Goal: Task Accomplishment & Management: Use online tool/utility

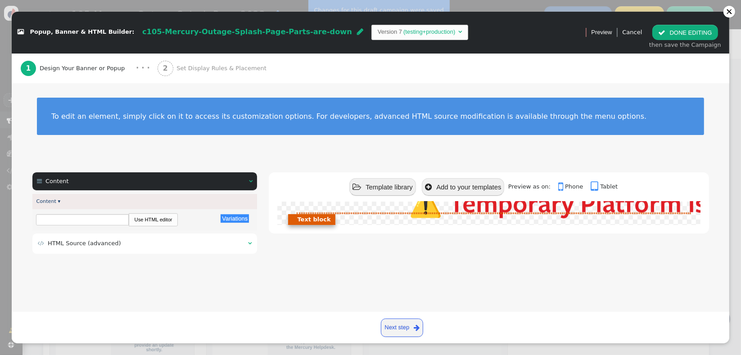
scroll to position [147, 0]
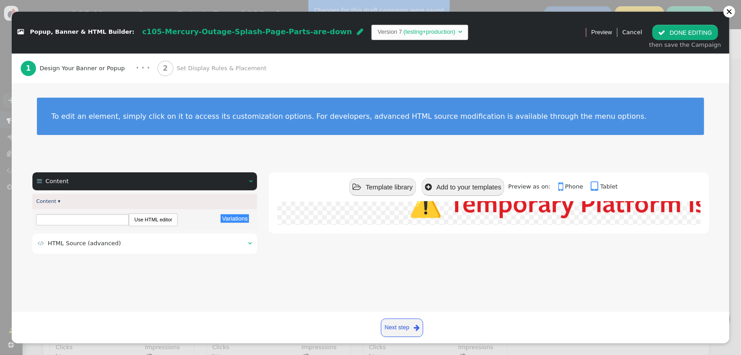
click at [138, 245] on td " HTML Source (advanced)" at bounding box center [140, 243] width 204 height 9
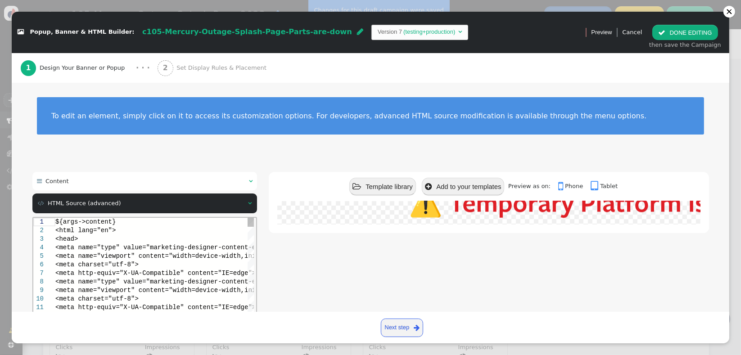
click at [86, 252] on div "1 2 3 4 5 6 7 8 9 10 11 12 13 14 15 16 17 ${args->content} <html lang="en"> <he…" at bounding box center [143, 290] width 221 height 145
type textarea "${args->content} <html lang="en"> <head> <meta name="type" value="marketing-des…"
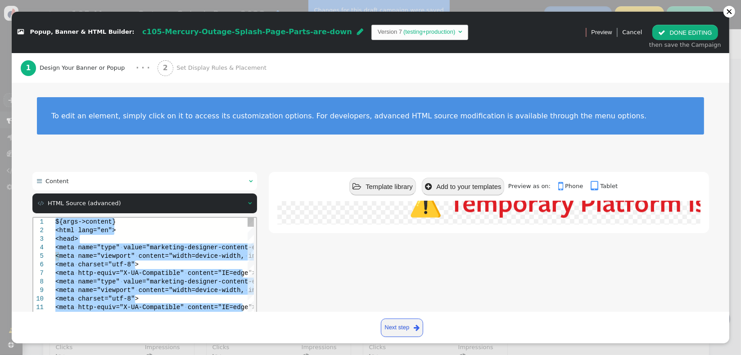
scroll to position [0, 0]
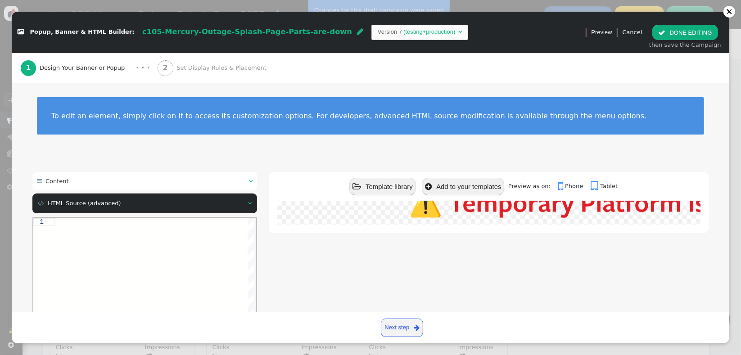
paste textarea "</div> <div class="float"> <img class="animate__animated animate__fadeInDown" s…"
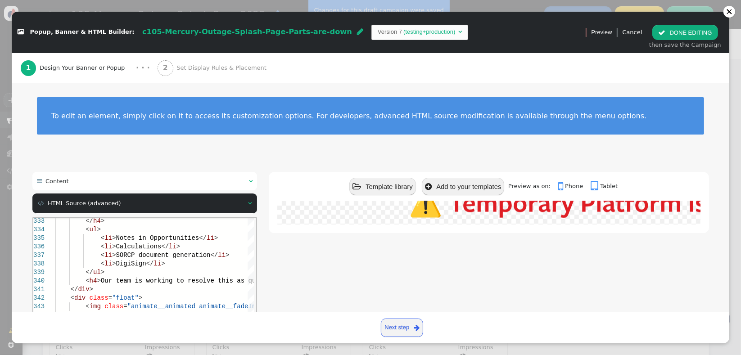
click at [314, 277] on div " Template library  Add to your templates Preview as on:  Phone  Tablet ⚠️ T…" at bounding box center [489, 283] width 440 height 223
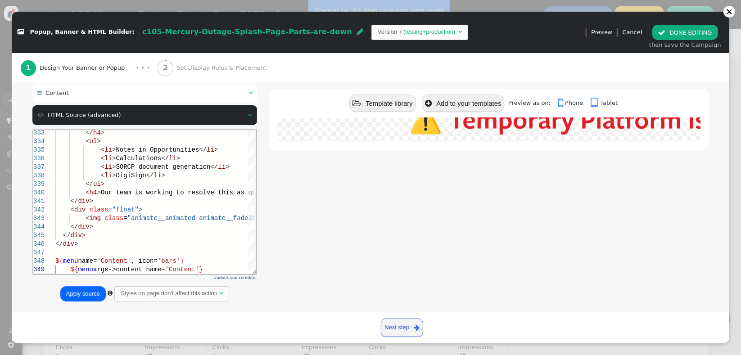
scroll to position [100, 0]
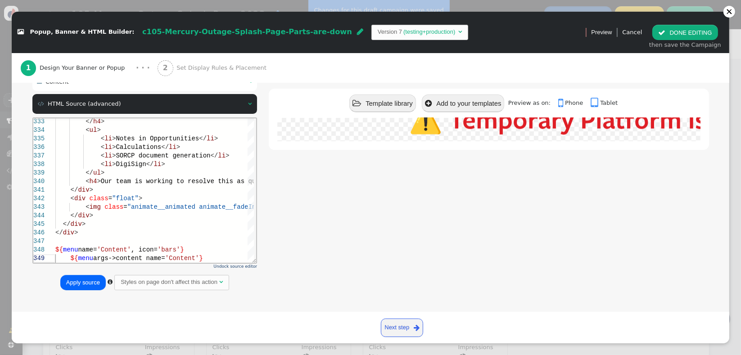
click at [73, 281] on button "Apply source" at bounding box center [82, 282] width 45 height 15
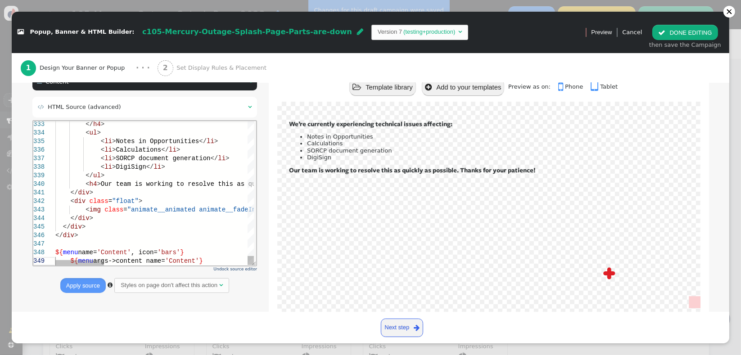
scroll to position [0, 0]
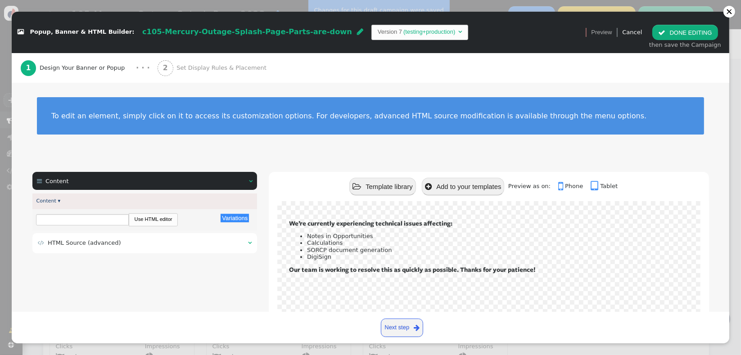
click at [135, 246] on td " HTML Source (advanced)" at bounding box center [140, 243] width 204 height 9
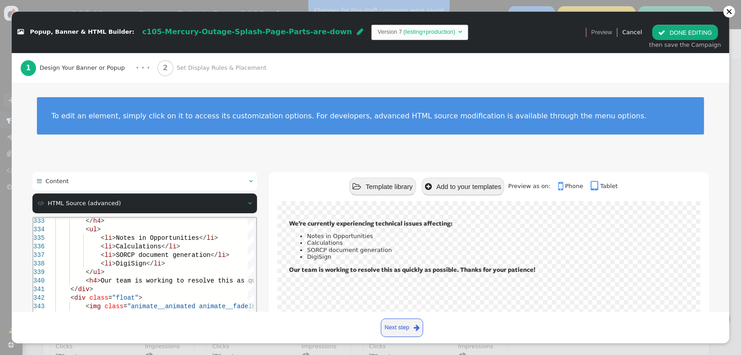
click at [143, 218] on html "333 334 335 336 337 338 339 340 341 342 343 344 345 346 347 348 349 </ h4 > < u…" at bounding box center [144, 218] width 223 height 0
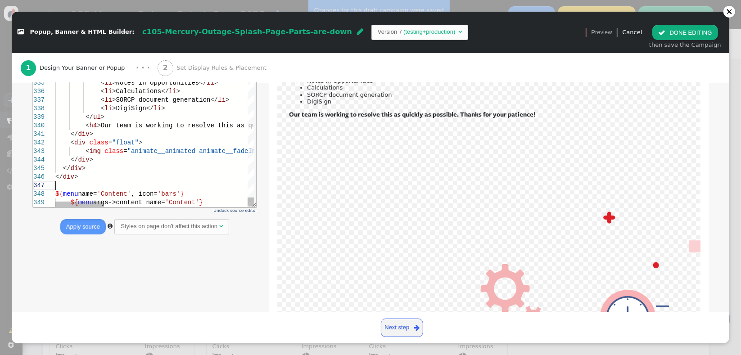
click at [156, 181] on div at bounding box center [445, 185] width 780 height 9
type textarea "${args->content} <html lang="en"> <head> <meta name="type" value="marketing-des…"
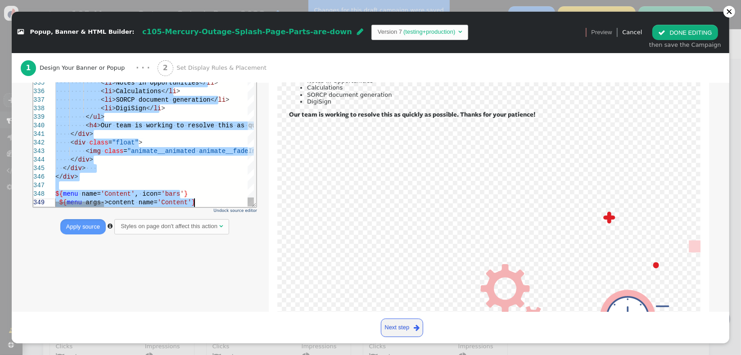
scroll to position [0, 0]
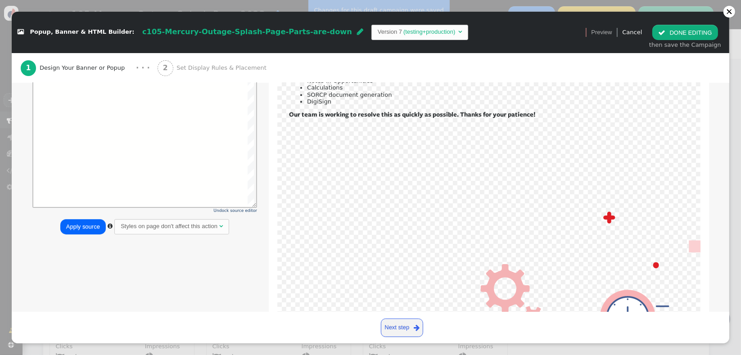
paste textarea "</div> <div class="float"> <img class="animate__animated animate__fadeInDown" s…"
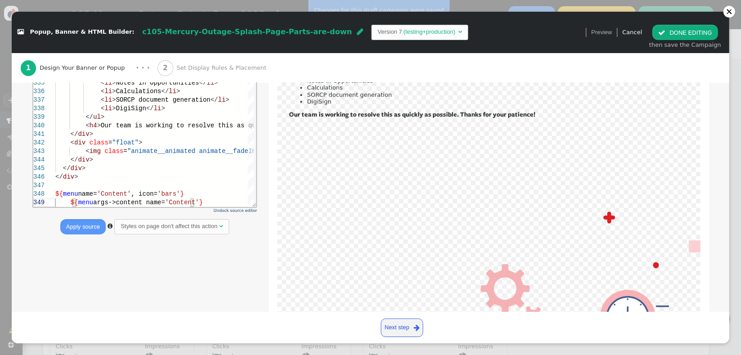
click at [80, 225] on button "Apply source" at bounding box center [82, 226] width 45 height 15
click at [158, 191] on span "'bars'" at bounding box center [168, 193] width 23 height 7
click at [91, 227] on button "Apply source" at bounding box center [82, 226] width 45 height 15
click at [187, 193] on div "${ menu name= 'Content' , icon= 'bars' }" at bounding box center [445, 194] width 780 height 9
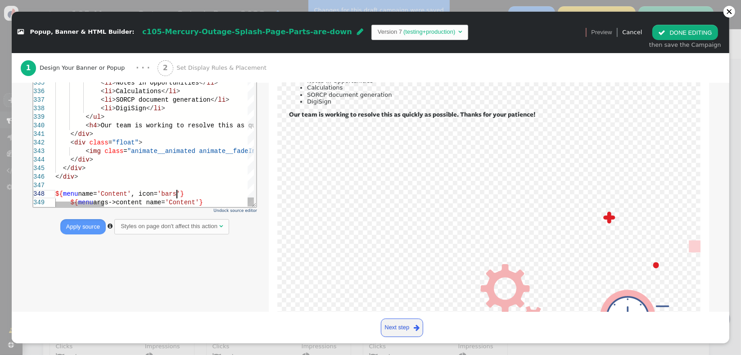
scroll to position [0, 104]
type textarea "${args->content} <html lang="en"> <head> <meta name="type" value="marketing-des…"
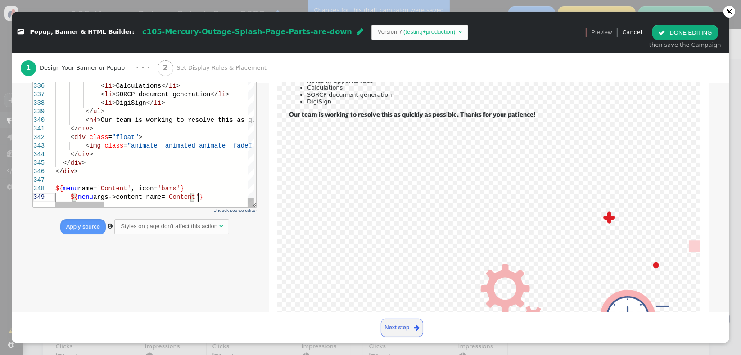
scroll to position [68, 155]
click at [89, 232] on button "Apply source" at bounding box center [82, 226] width 45 height 15
type textarea "</div> <div class="float"> <img class="animate__animated animate__fadeInDown" s…"
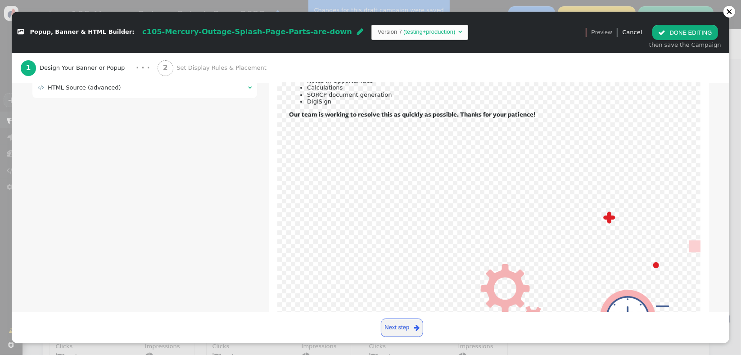
scroll to position [168, 0]
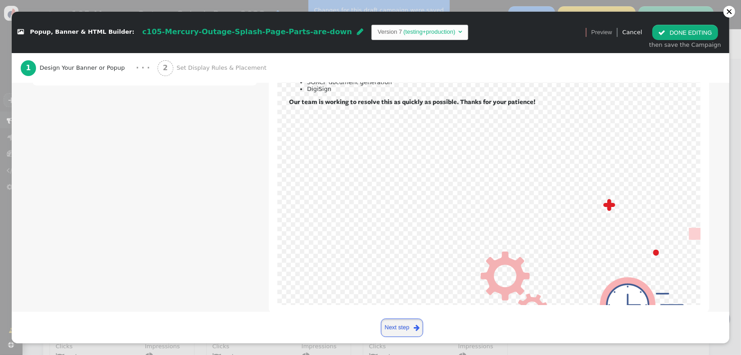
click at [412, 326] on link "Next step " at bounding box center [402, 328] width 43 height 18
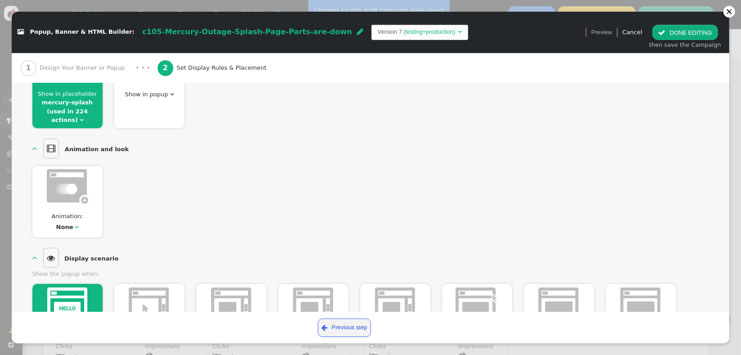
click at [666, 31] on span "" at bounding box center [662, 32] width 7 height 7
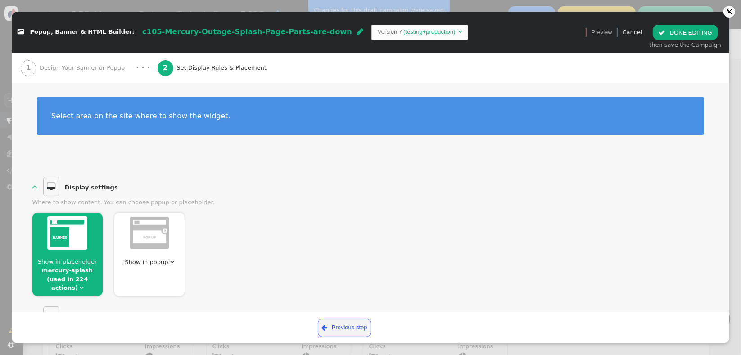
scroll to position [0, 0]
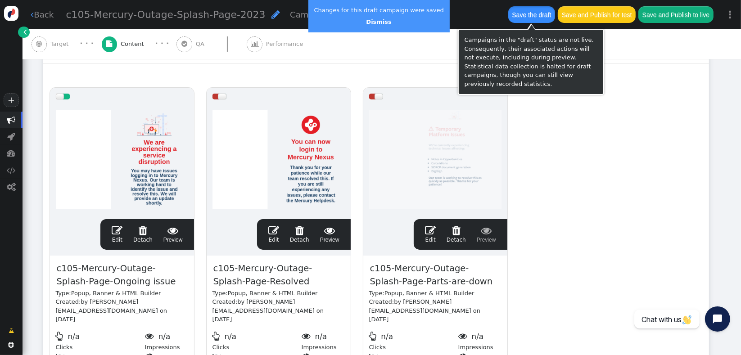
click at [537, 15] on button "Save the draft" at bounding box center [532, 14] width 47 height 16
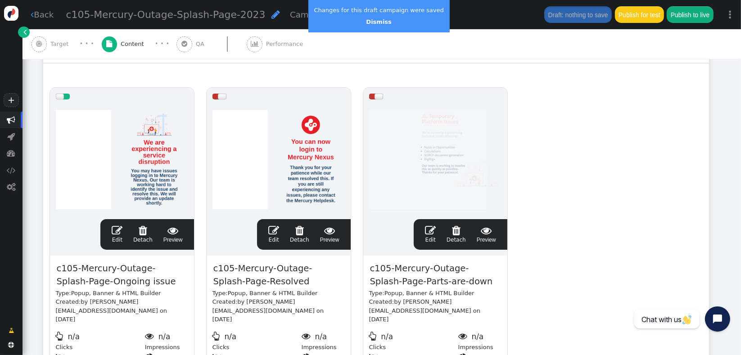
click at [434, 236] on link " Edit" at bounding box center [430, 234] width 11 height 19
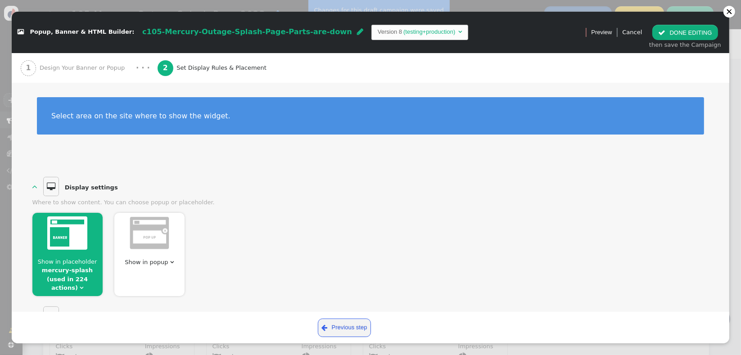
click at [80, 68] on span "Design Your Banner or Popup" at bounding box center [84, 68] width 89 height 9
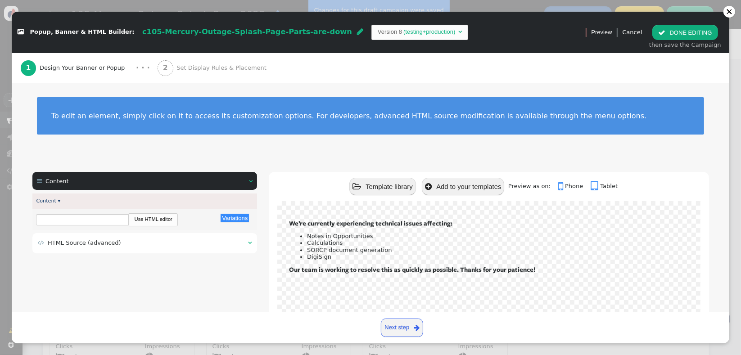
click at [110, 247] on td " HTML Source (advanced)" at bounding box center [140, 243] width 204 height 9
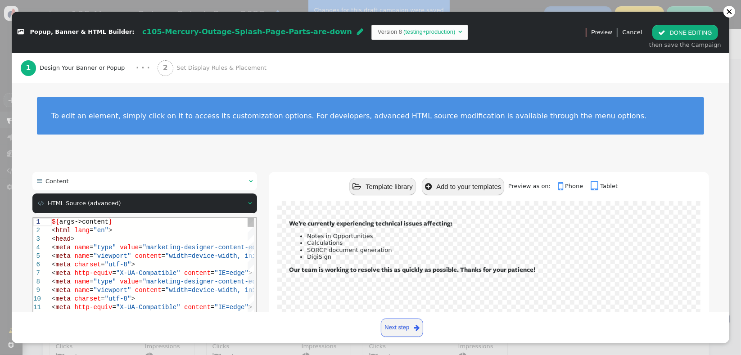
click at [137, 264] on div "< meta charset = "utf-8" >" at bounding box center [174, 264] width 246 height 9
type textarea "${args->content} <html lang="en"> <head> <meta name="type" value="marketing-des…"
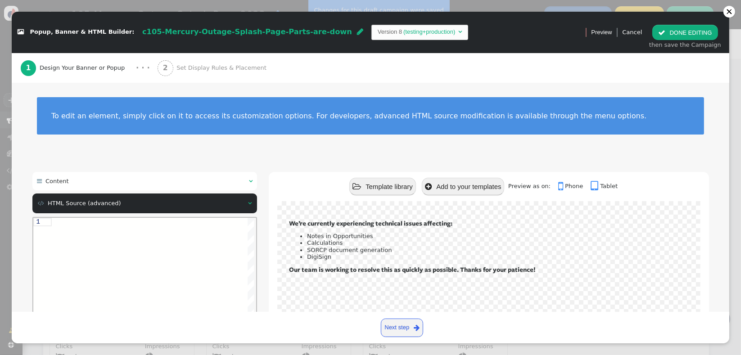
paste textarea "</div> <div class="float"> <img class="animate__animated animate__fadeInDown" s…"
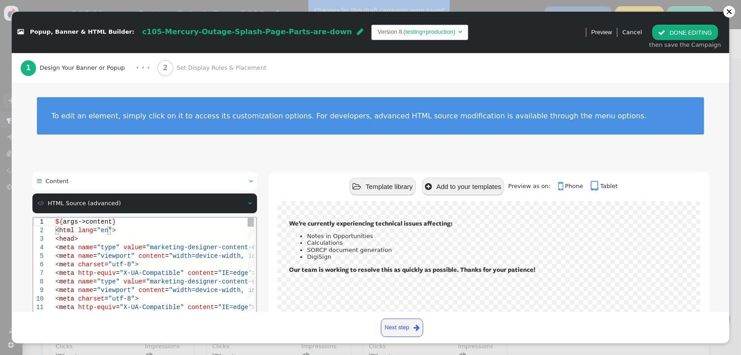
click at [223, 248] on span ""marketing-designer-content-editor-document"" at bounding box center [229, 247] width 167 height 7
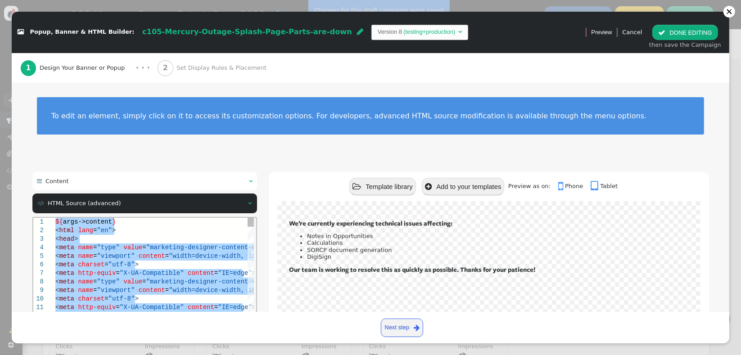
paste textarea "Editor content;Press Alt+F1 for Accessibility Options."
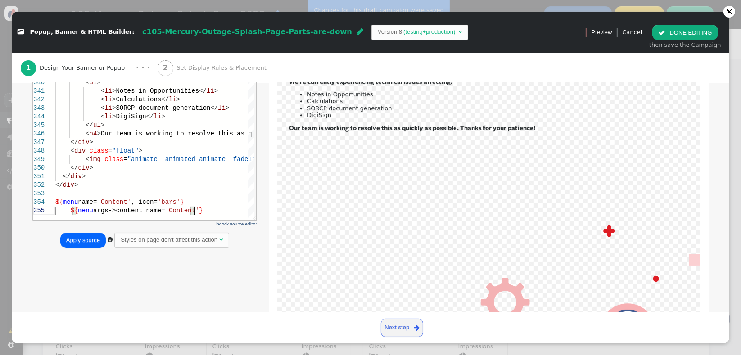
scroll to position [187, 0]
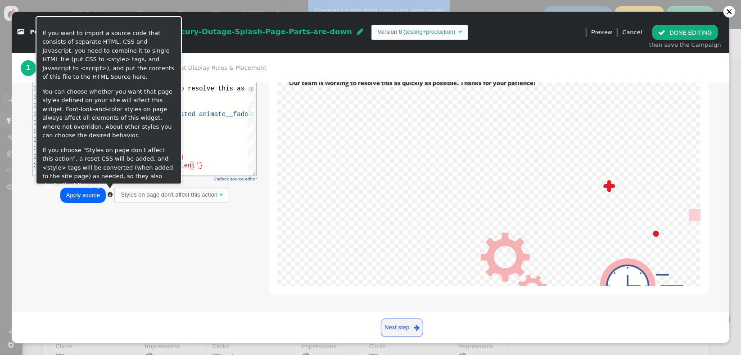
click at [88, 194] on button "Apply source" at bounding box center [82, 195] width 45 height 15
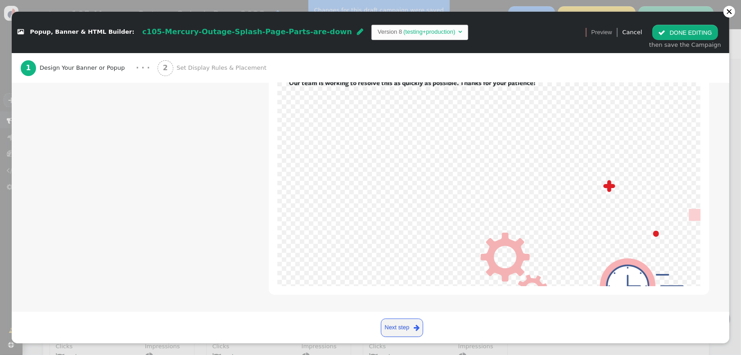
click at [110, 133] on div " Content   Content ▾ Variations There are alternatives. Default value: Use H…" at bounding box center [370, 146] width 677 height 322
click at [55, 59] on div "1 Design Your Banner or Popup" at bounding box center [75, 68] width 108 height 30
click at [116, 74] on div "1 Design Your Banner or Popup" at bounding box center [75, 68] width 108 height 30
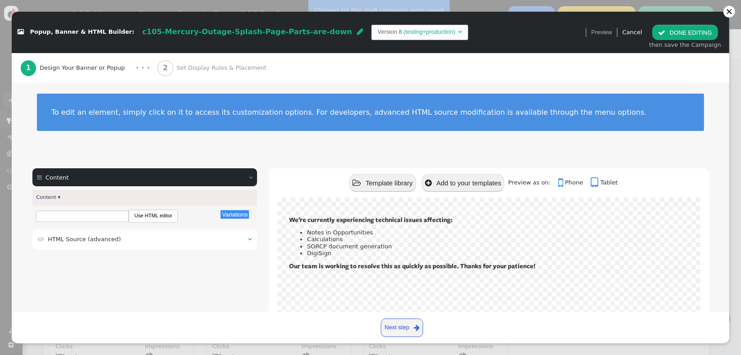
scroll to position [0, 0]
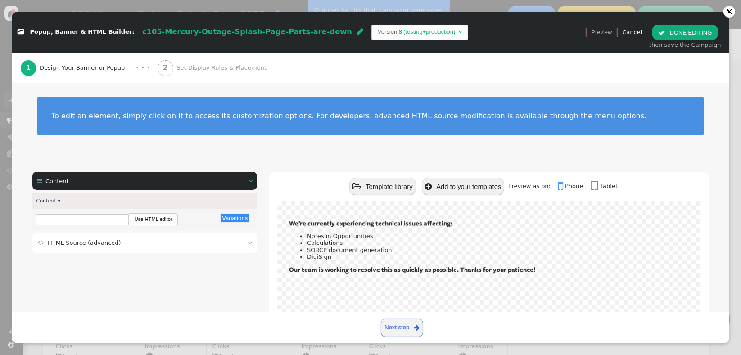
drag, startPoint x: 85, startPoint y: 247, endPoint x: 94, endPoint y: 1, distance: 246.6
click at [85, 247] on td " HTML Source (advanced)" at bounding box center [140, 243] width 204 height 9
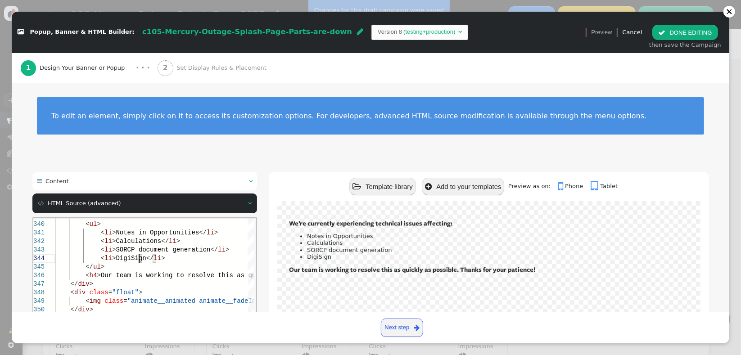
click at [136, 218] on html "339 340 341 342 343 344 345 346 347 348 349 350 351 352 353 354 355 </ h4 > < u…" at bounding box center [144, 218] width 223 height 0
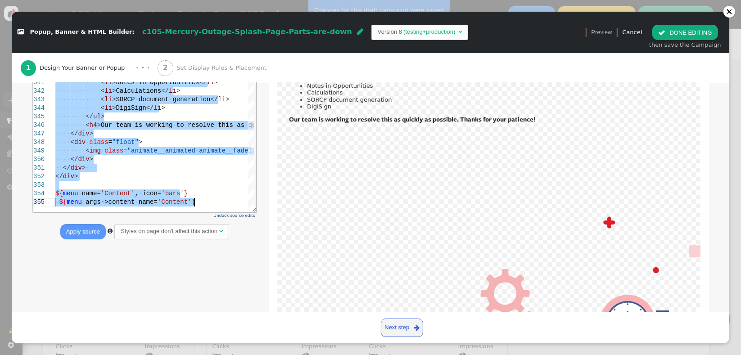
paste textarea "</div>"
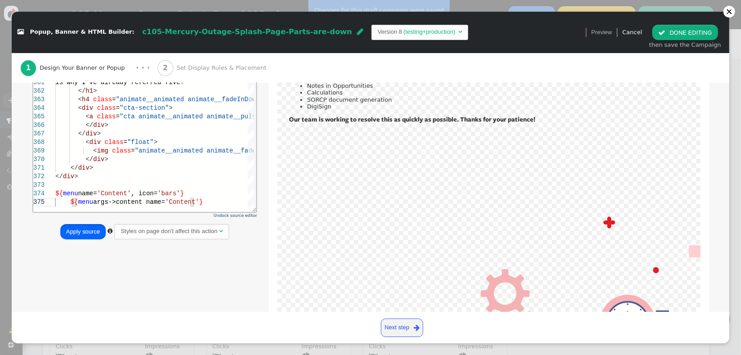
drag, startPoint x: 74, startPoint y: 232, endPoint x: 154, endPoint y: 128, distance: 131.7
click at [74, 232] on button "Apply source" at bounding box center [82, 231] width 45 height 15
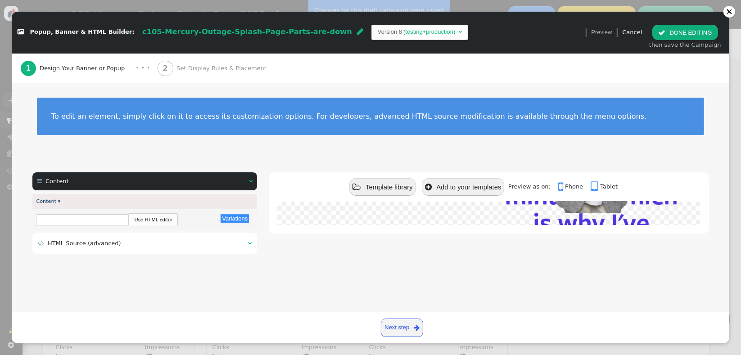
scroll to position [0, 0]
click at [95, 246] on span "HTML Source (advanced)" at bounding box center [84, 243] width 73 height 7
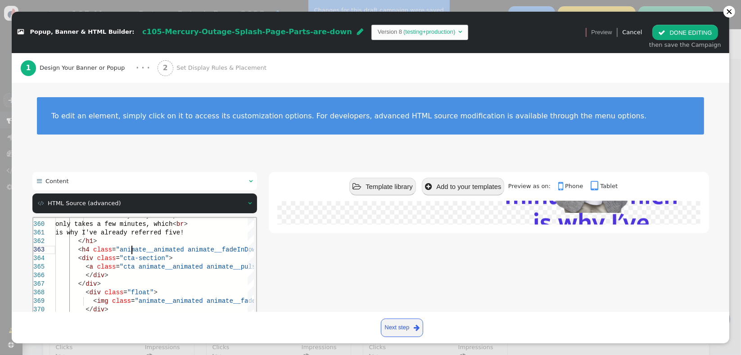
scroll to position [0, 151]
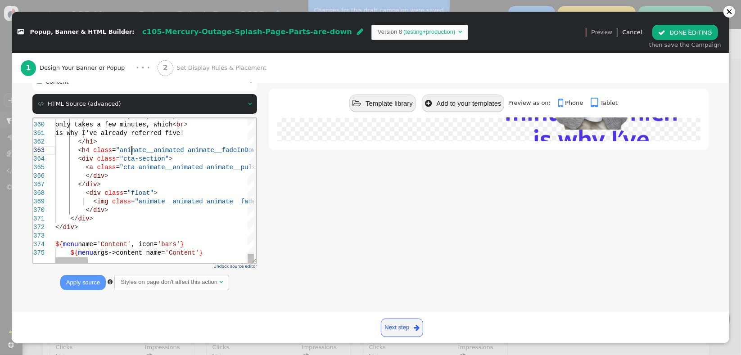
click at [136, 240] on div "${ menu name= 'Content' , icon= 'bars' }" at bounding box center [639, 244] width 1169 height 9
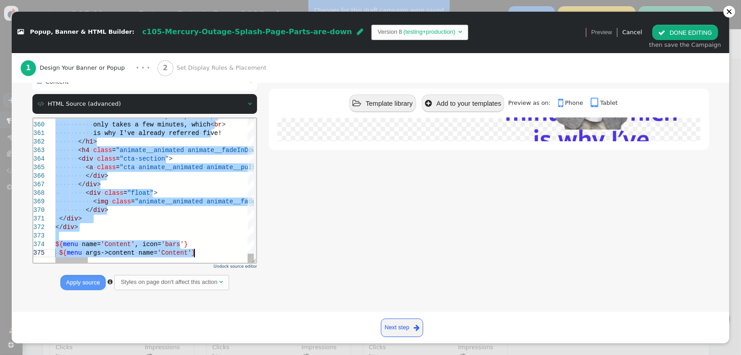
paste textarea "Editor content;Press Alt+F1 for Accessibility Options."
type textarea "</div> </div> ${menu name='Content', icon='bars'} ${menu args->content name='Co…"
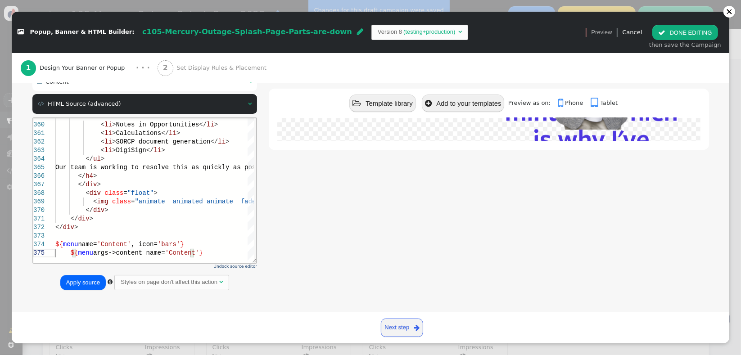
click at [83, 284] on button "Apply source" at bounding box center [82, 282] width 45 height 15
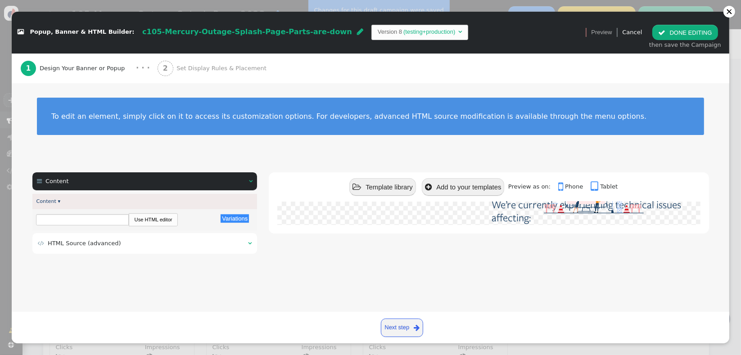
scroll to position [0, 0]
drag, startPoint x: 670, startPoint y: 36, endPoint x: 461, endPoint y: 87, distance: 215.1
click at [670, 36] on button " DONE EDITING" at bounding box center [685, 32] width 65 height 15
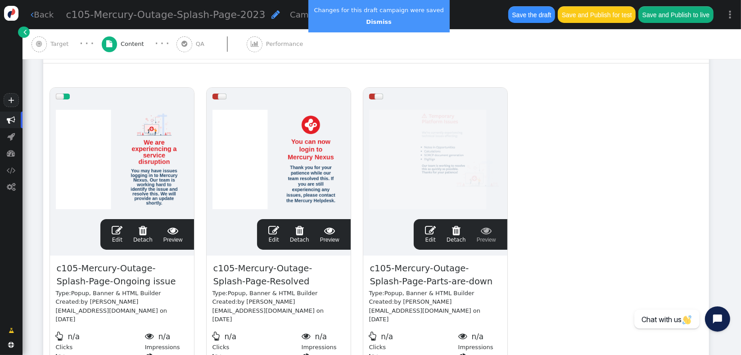
click at [505, 16] on div "Save the draft Save and Publish for test Save and Publish to live" at bounding box center [611, 14] width 217 height 29
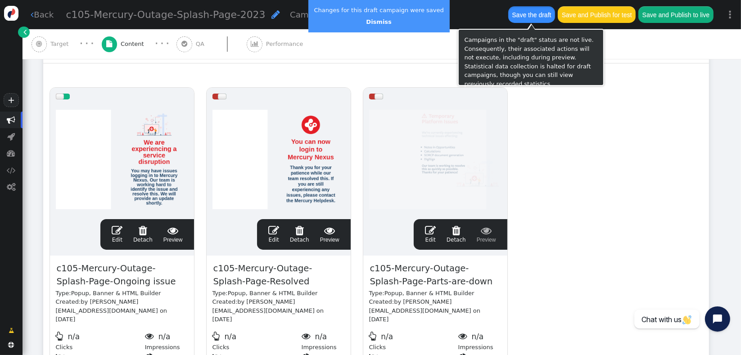
click at [513, 16] on button "Save the draft" at bounding box center [532, 14] width 47 height 16
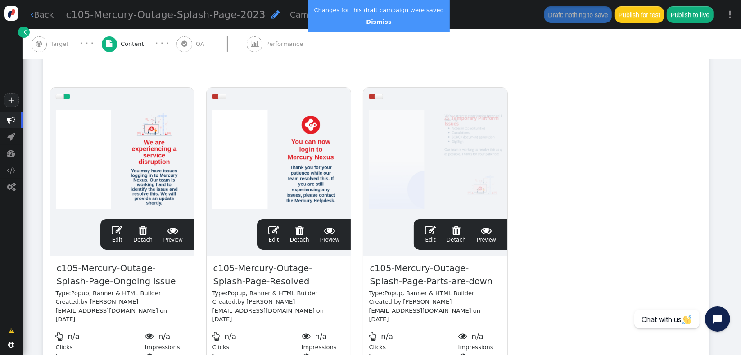
click at [430, 225] on span "" at bounding box center [430, 230] width 11 height 11
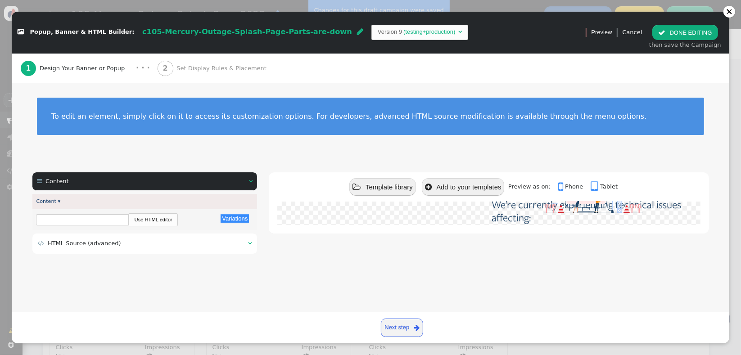
click at [147, 249] on div " HTML Source (advanced) " at bounding box center [144, 244] width 225 height 20
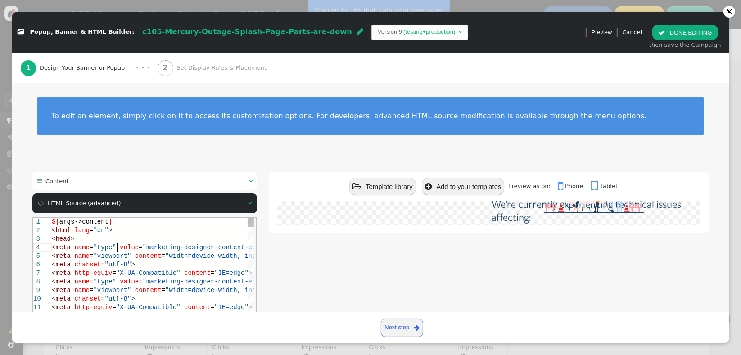
click at [150, 252] on div "< meta name = "viewport" content = "width=device-width, initial-scale=1.0" >" at bounding box center [174, 256] width 246 height 9
type textarea "${args->content} <html lang="en"> <head> <meta name="type" value="marketing-des…"
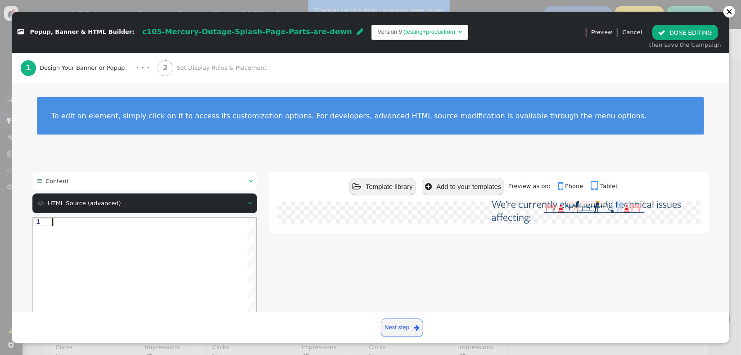
paste textarea "</div> </div> ${menu name='Content', icon='bars'} ${menu args->content name='Co…"
type textarea "</div> </div> ${menu name='Content', icon='bars'} ${menu args->content name='Co…"
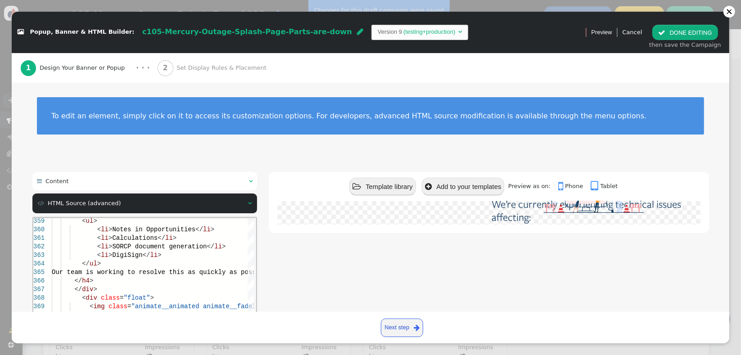
click at [376, 271] on div " Template library  Add to your templates Preview as on:  Phone  Tablet ⚠️ T…" at bounding box center [489, 283] width 440 height 223
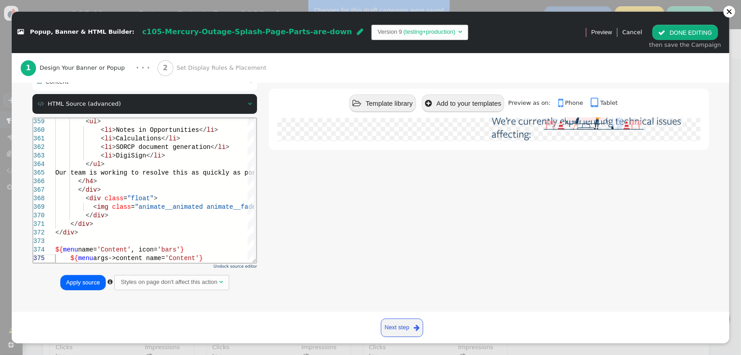
click at [91, 284] on button "Apply source" at bounding box center [82, 282] width 45 height 15
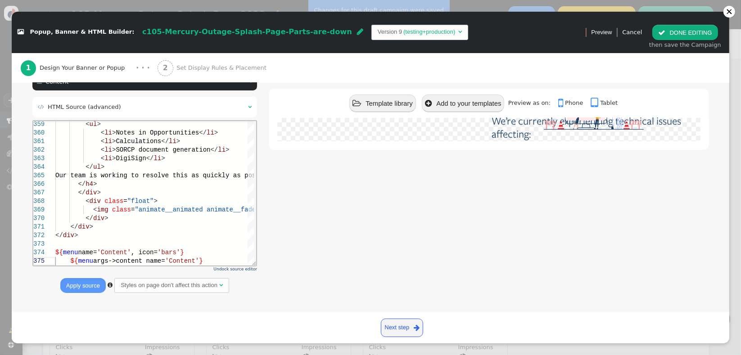
scroll to position [0, 0]
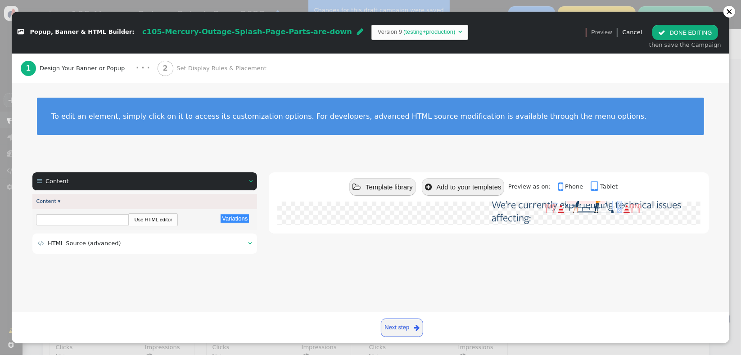
click at [681, 31] on button " DONE EDITING" at bounding box center [685, 32] width 65 height 15
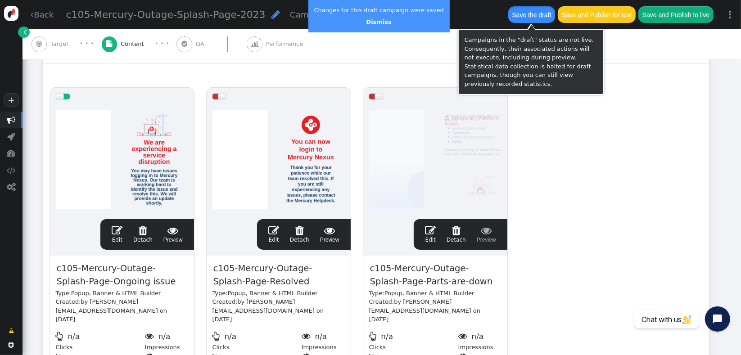
click at [523, 18] on button "Save the draft" at bounding box center [532, 14] width 47 height 16
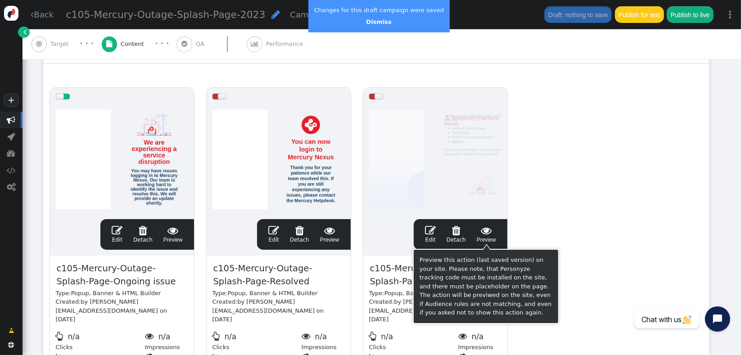
click at [492, 236] on span " Preview" at bounding box center [486, 234] width 19 height 19
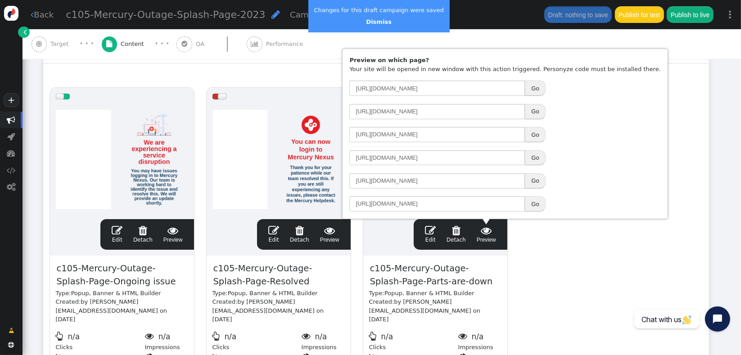
click at [438, 230] on div " Edit  Detach  Preview" at bounding box center [461, 234] width 82 height 19
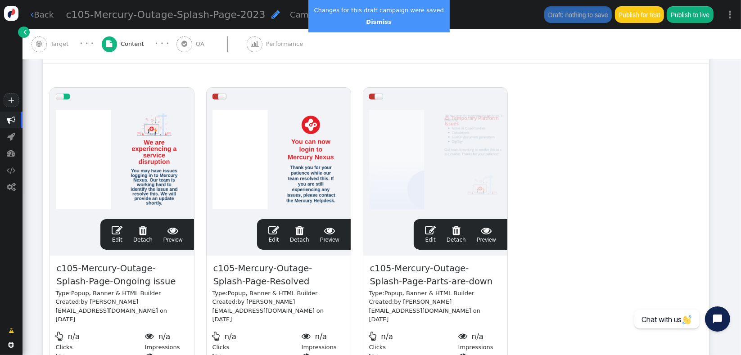
click at [433, 238] on link " Edit" at bounding box center [430, 234] width 11 height 19
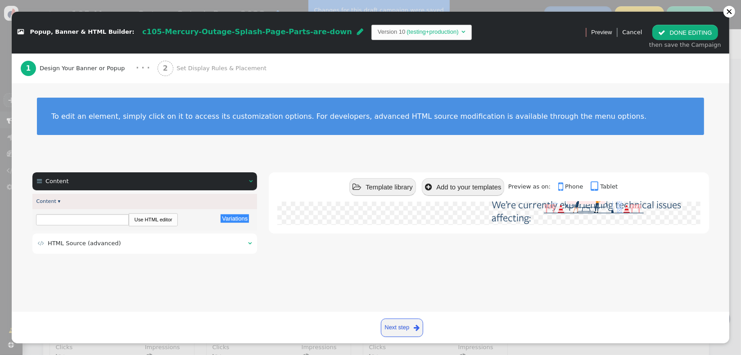
click at [169, 251] on div " HTML Source (advanced) " at bounding box center [144, 244] width 225 height 20
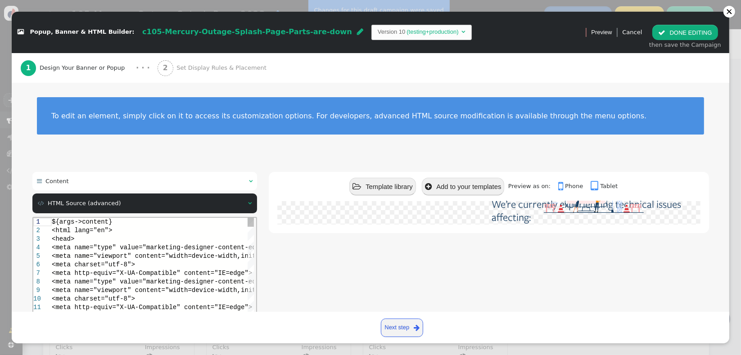
click at [159, 269] on span "<meta http-equiv="X-UA-Compatible" content="IE=edg" at bounding box center [145, 272] width 189 height 7
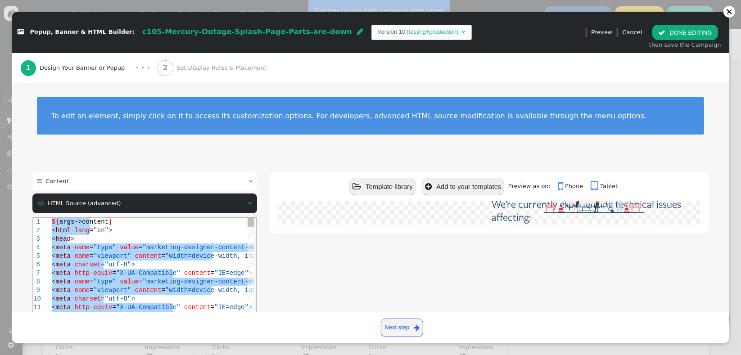
paste textarea "Editor content;Press Alt+F1 for Accessibility Options."
type textarea "</div> </div> ${menu name='Content', icon='bars'} ${menu args->content name='Co…"
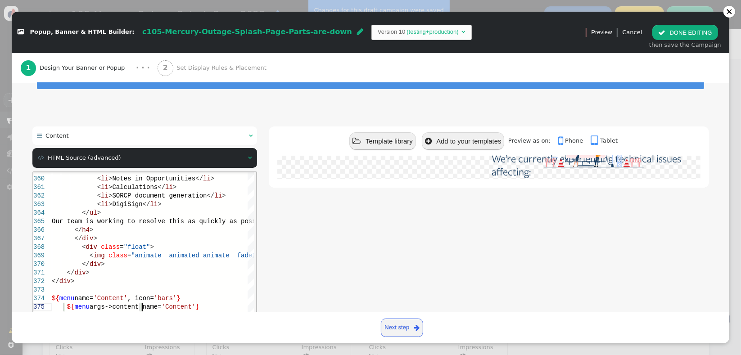
scroll to position [100, 0]
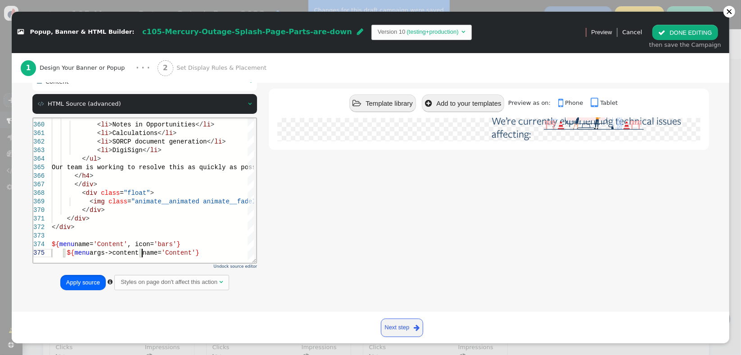
click at [68, 283] on button "Apply source" at bounding box center [82, 282] width 45 height 15
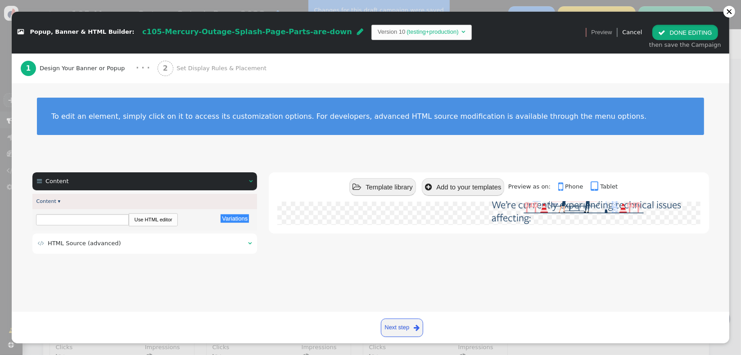
click at [664, 31] on span "" at bounding box center [662, 32] width 7 height 7
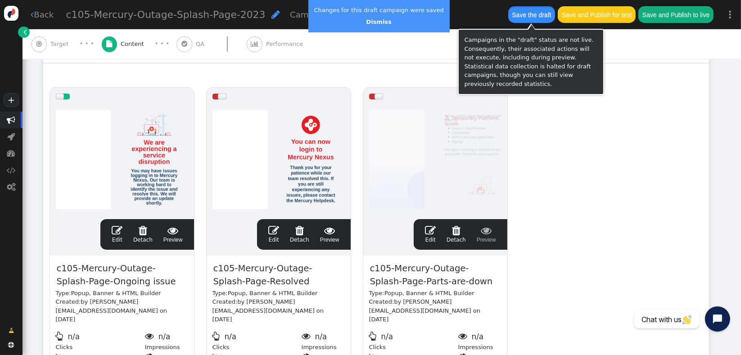
click at [525, 23] on button "Save the draft" at bounding box center [532, 14] width 47 height 16
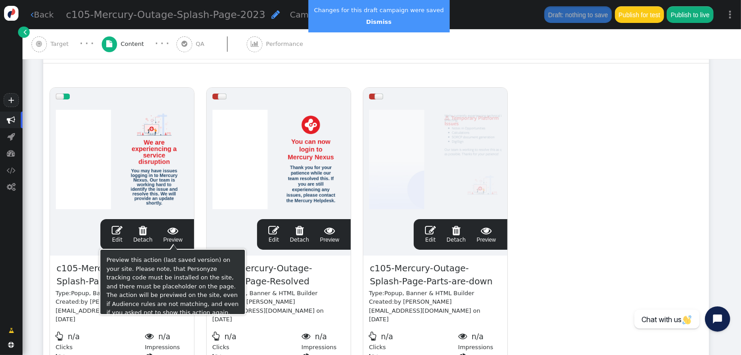
click at [180, 234] on span "" at bounding box center [173, 230] width 19 height 11
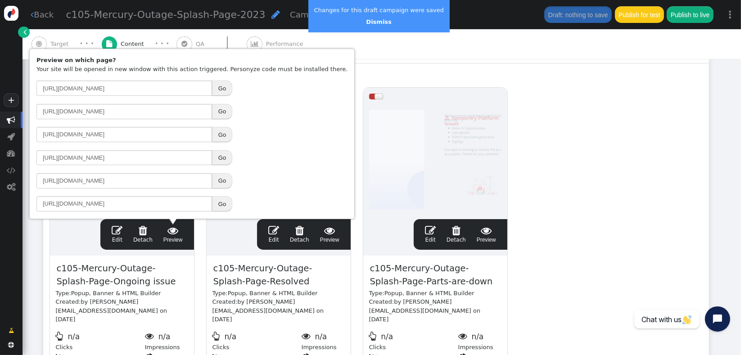
click at [220, 156] on button "Go" at bounding box center [222, 157] width 20 height 15
click at [330, 235] on span "" at bounding box center [329, 230] width 19 height 11
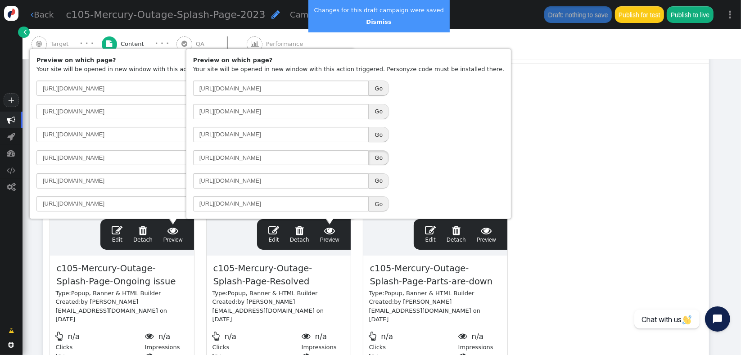
click at [376, 161] on button "Go" at bounding box center [379, 157] width 20 height 15
